Goal: Register for event/course

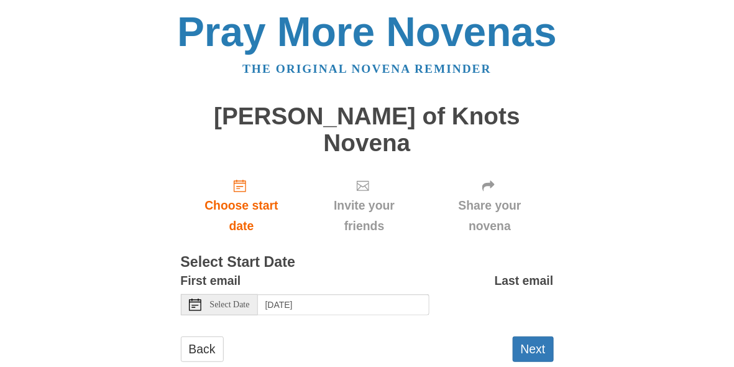
click at [195, 298] on use at bounding box center [195, 304] width 12 height 12
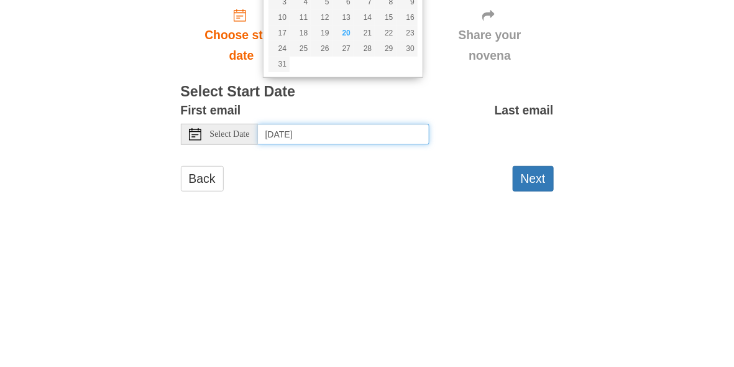
type input "[DATE]"
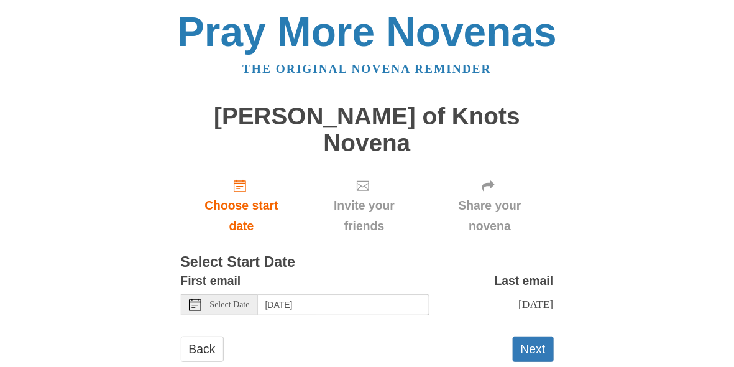
click at [543, 336] on button "Next" at bounding box center [533, 348] width 41 height 25
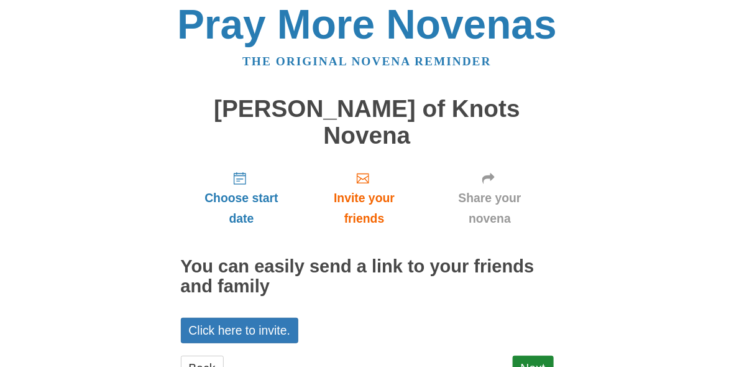
scroll to position [11, 0]
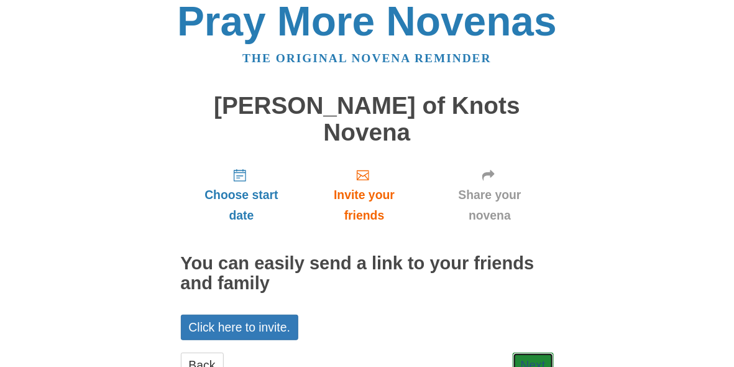
click at [532, 352] on link "Next" at bounding box center [533, 364] width 41 height 25
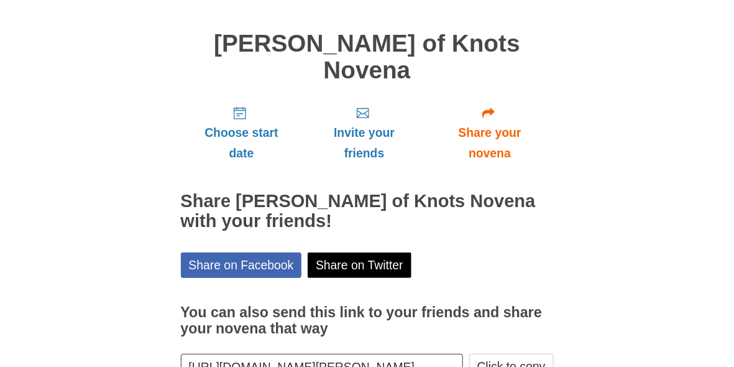
scroll to position [67, 0]
